Goal: Task Accomplishment & Management: Manage account settings

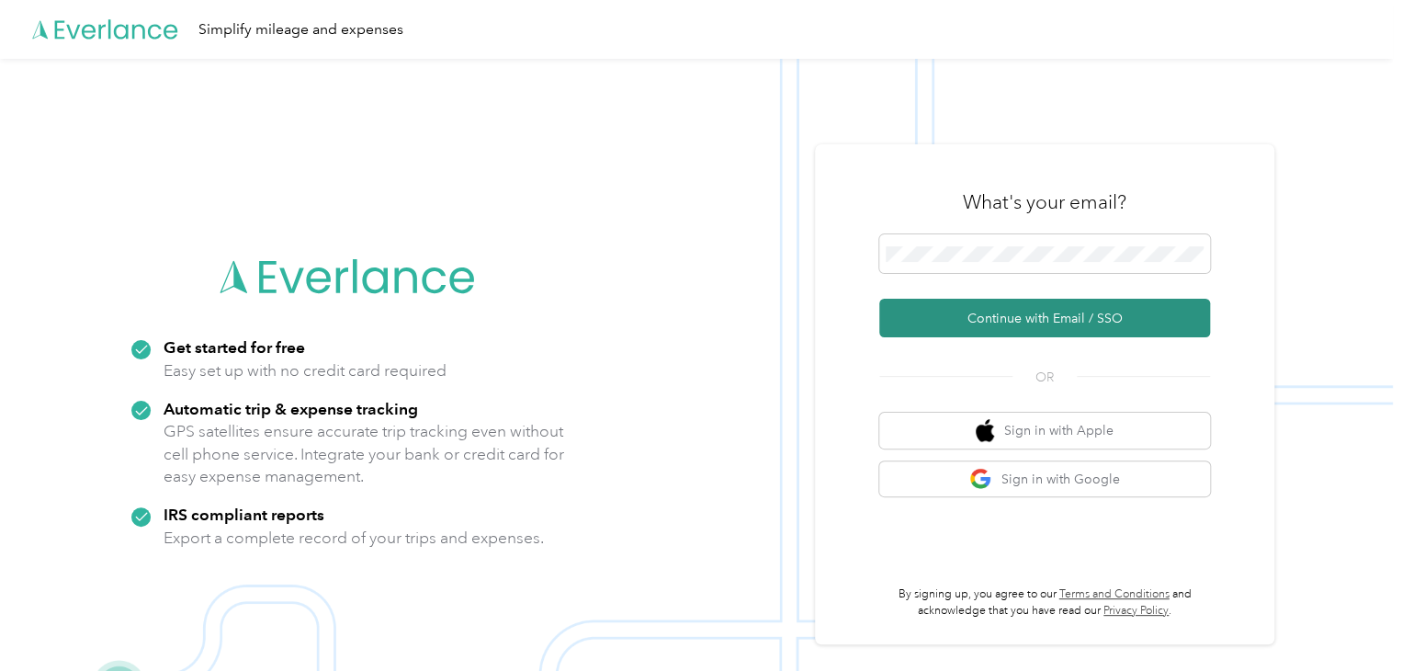
click at [1022, 321] on button "Continue with Email / SSO" at bounding box center [1044, 318] width 331 height 39
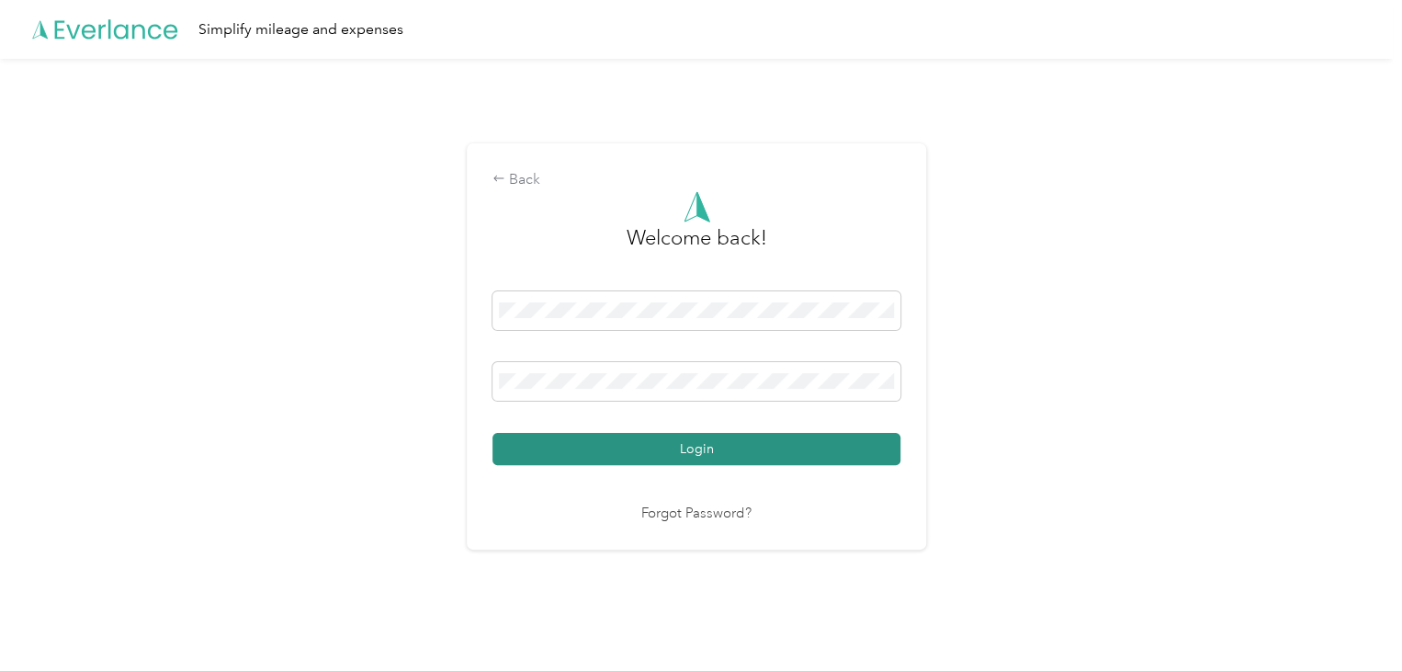
click at [628, 453] on button "Login" at bounding box center [696, 449] width 408 height 32
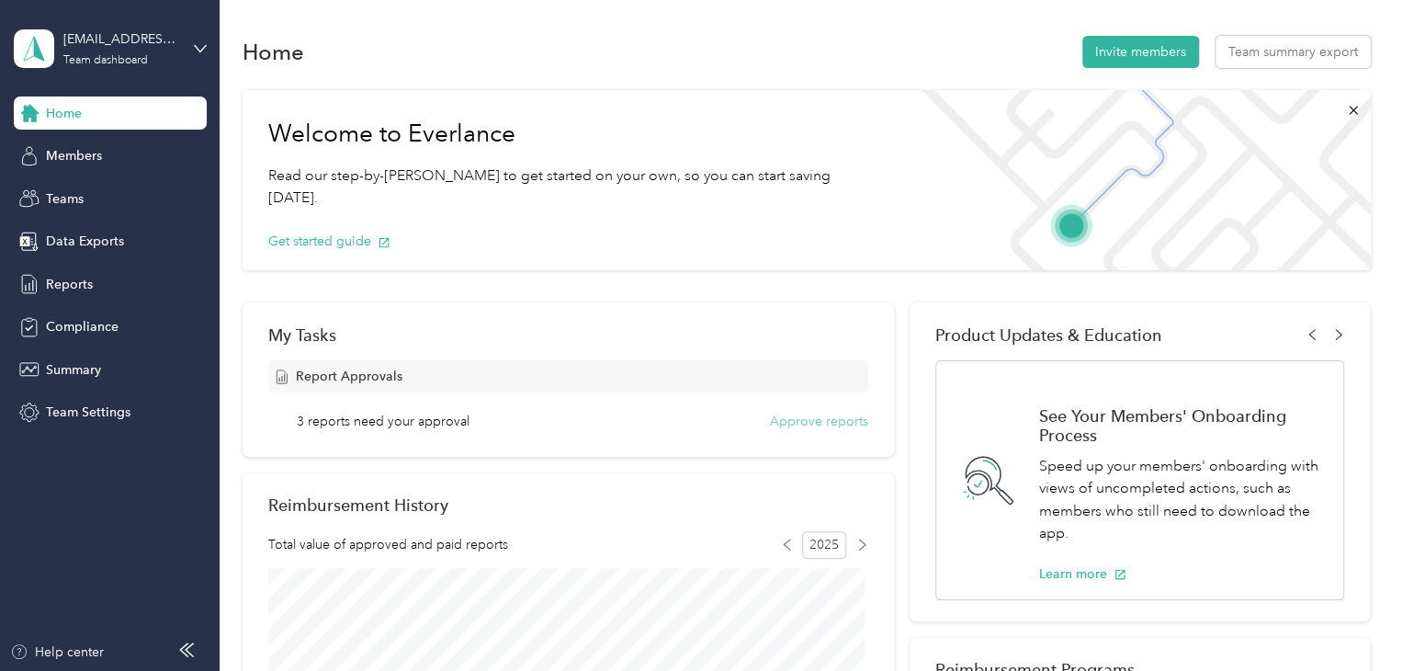
click at [812, 423] on button "Approve reports" at bounding box center [819, 421] width 98 height 19
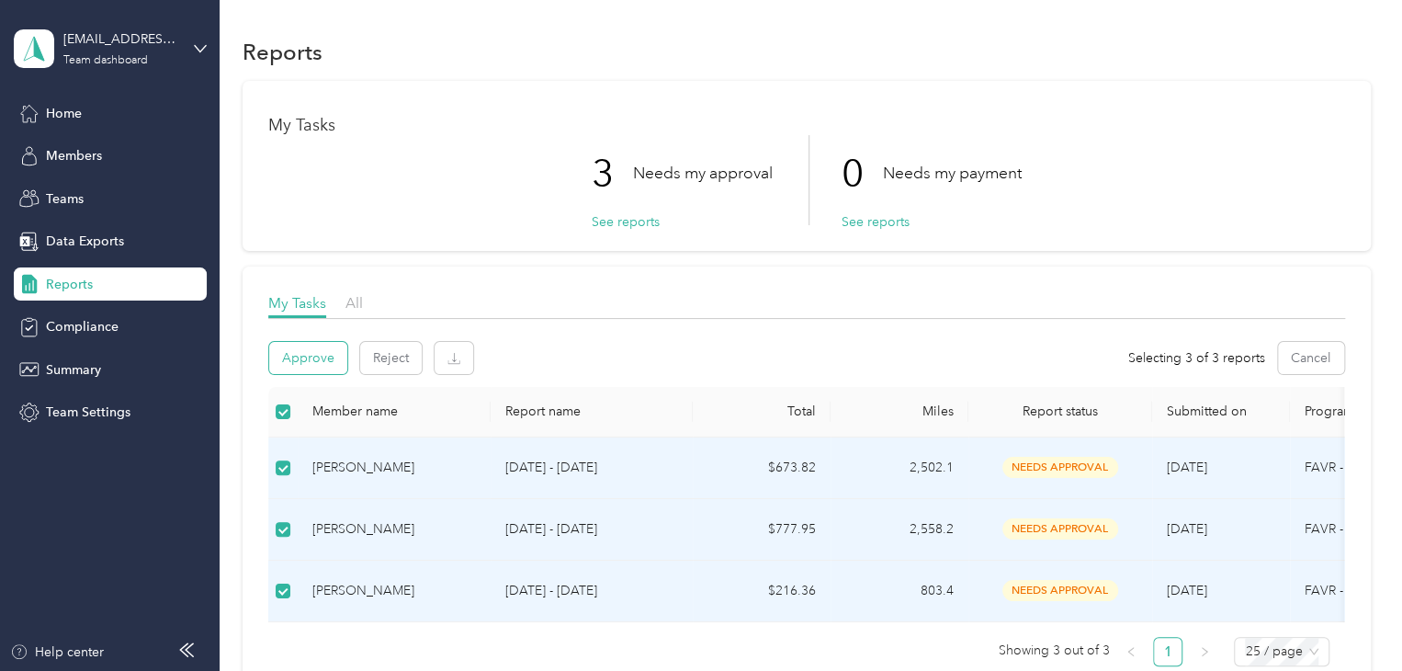
click at [315, 361] on button "Approve" at bounding box center [308, 358] width 78 height 32
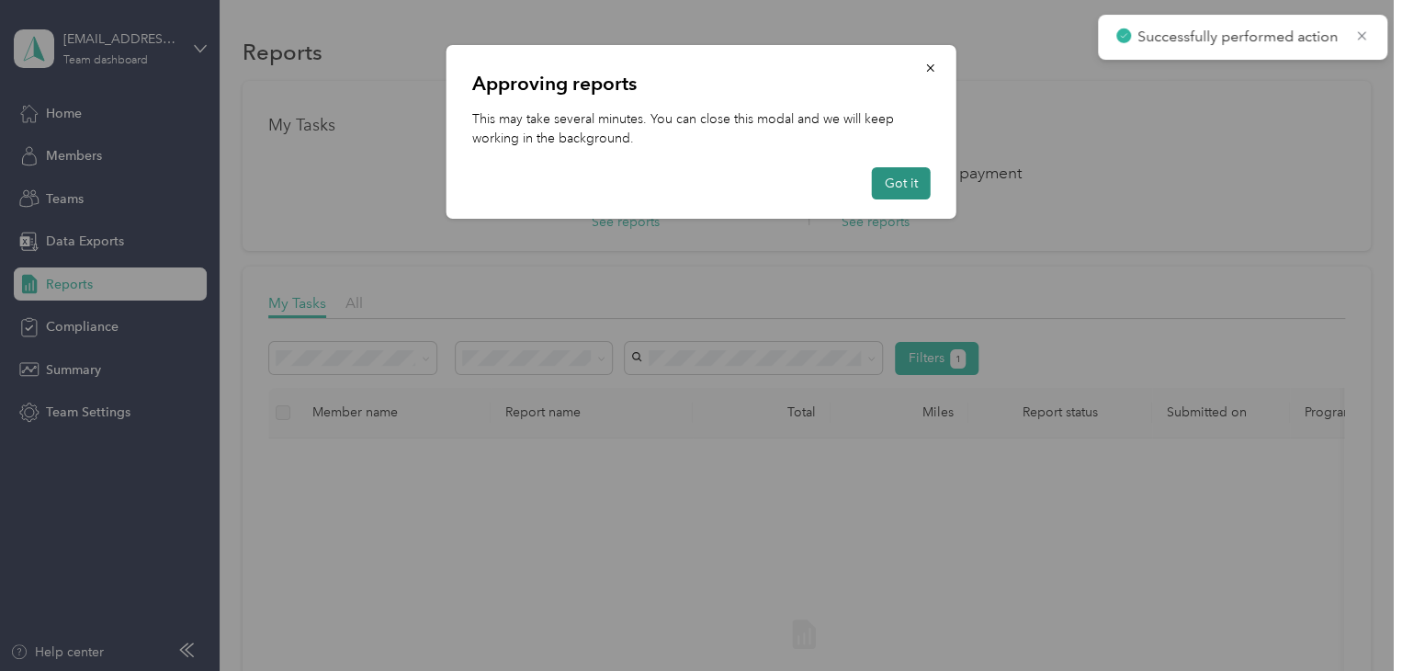
click at [900, 180] on button "Got it" at bounding box center [901, 183] width 59 height 32
